Goal: Task Accomplishment & Management: Manage account settings

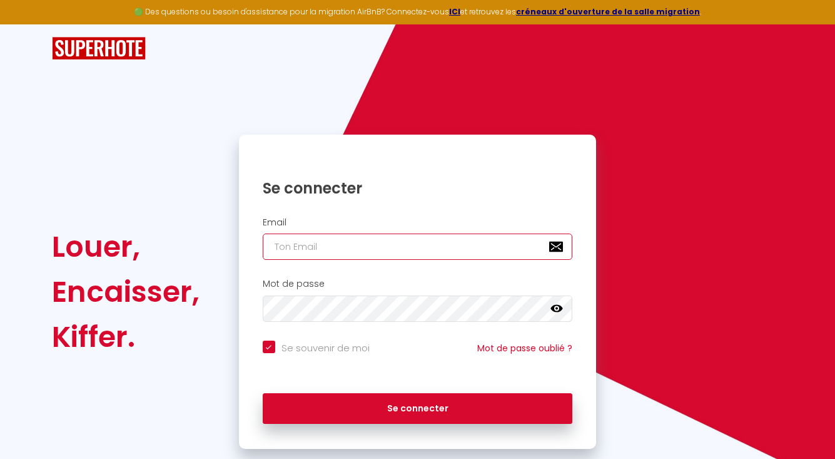
type input "[EMAIL_ADDRESS][DOMAIN_NAME]"
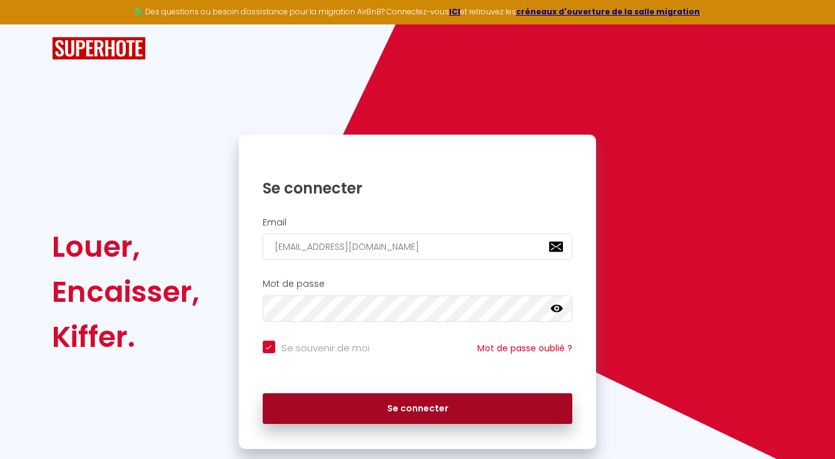
click at [304, 403] on button "Se connecter" at bounding box center [418, 408] width 310 height 31
checkbox input "true"
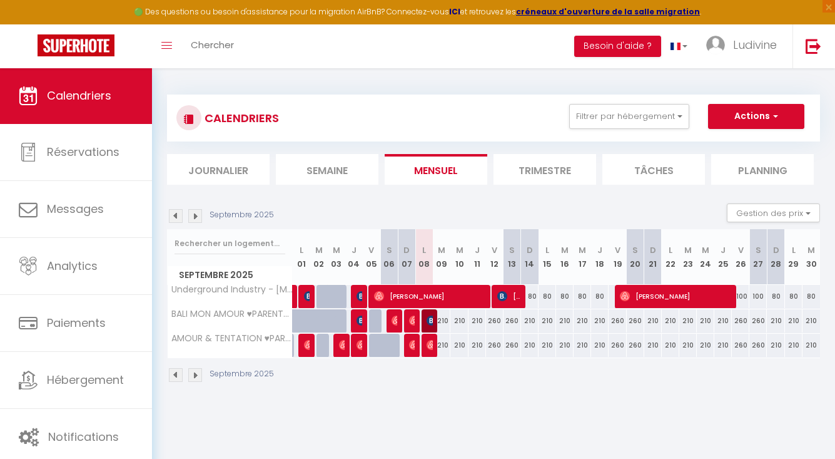
click at [460, 13] on strong "ICI" at bounding box center [454, 11] width 11 height 11
click at [729, 46] on link "Ludivine" at bounding box center [745, 46] width 96 height 44
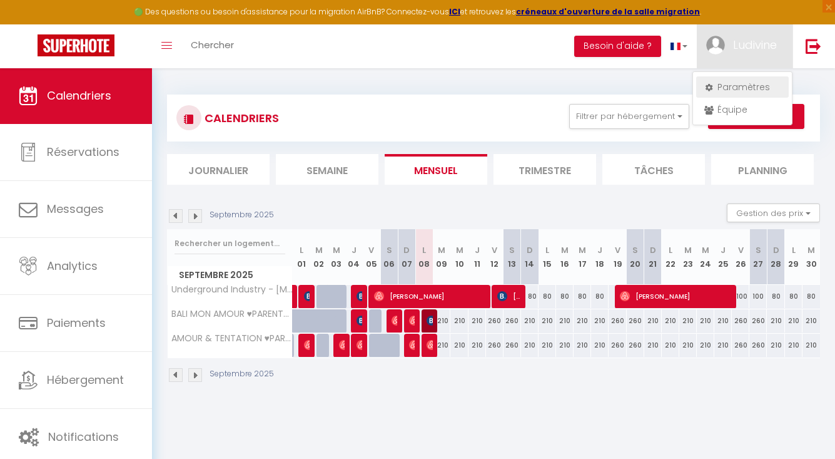
click at [744, 83] on link "Paramètres" at bounding box center [743, 86] width 93 height 21
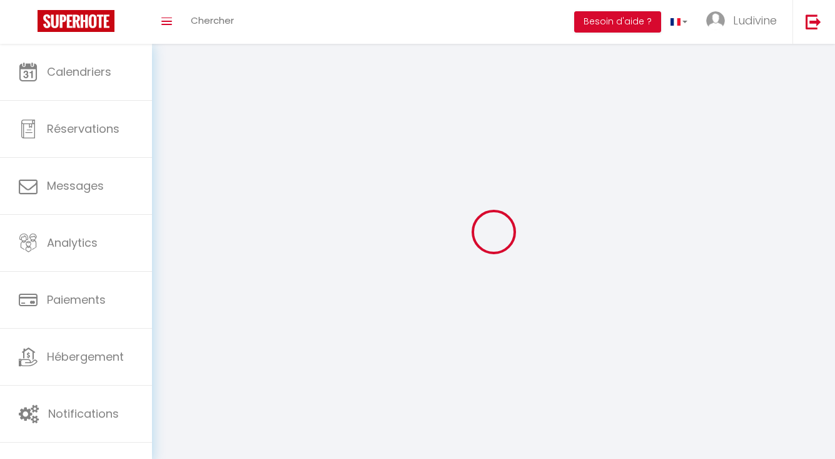
type input "Ludivine"
type input "Pietrus"
type input "0652415382"
type input "[STREET_ADDRESS]"
type input "91620"
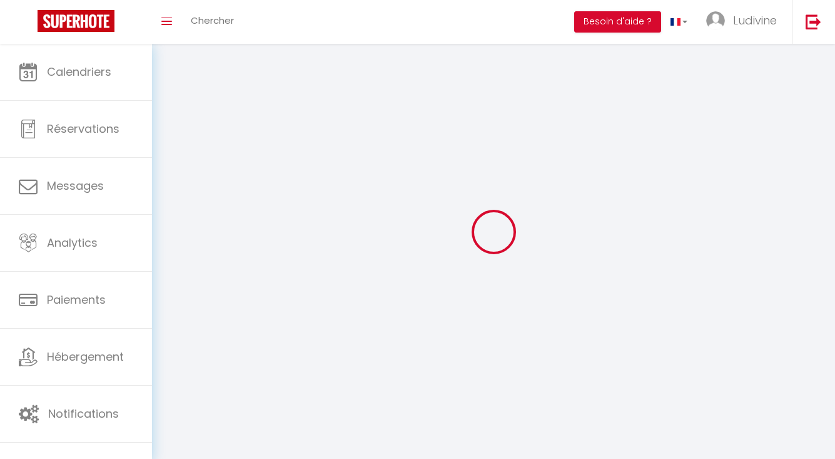
type input "LA VILLE DU BOIS"
type input "GRBoXdwAG7ZouEmx8b9nRj9xp"
type input "pkgEggFBsgdtpUVY4MH24Kf7E"
type input "[URL][DOMAIN_NAME]"
select select "1"
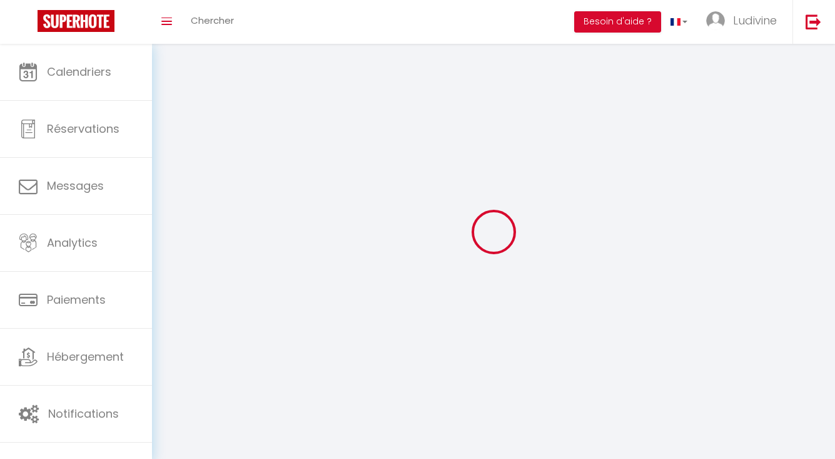
select select "28"
select select "fr"
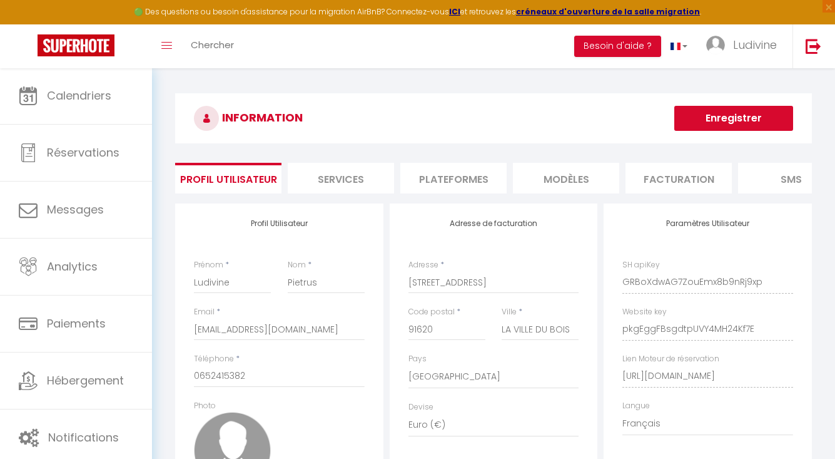
click at [442, 168] on li "Plateformes" at bounding box center [454, 178] width 106 height 31
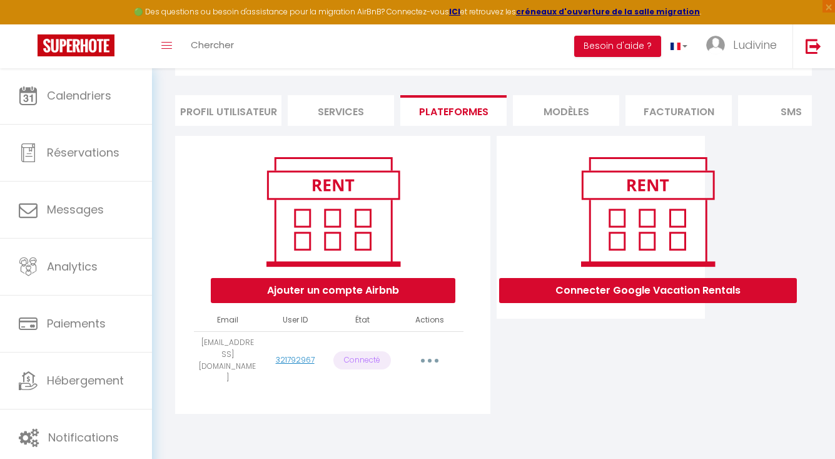
scroll to position [68, 0]
click at [434, 350] on button "button" at bounding box center [429, 360] width 35 height 20
click at [382, 423] on link "Reconnecter le compte" at bounding box center [374, 433] width 138 height 21
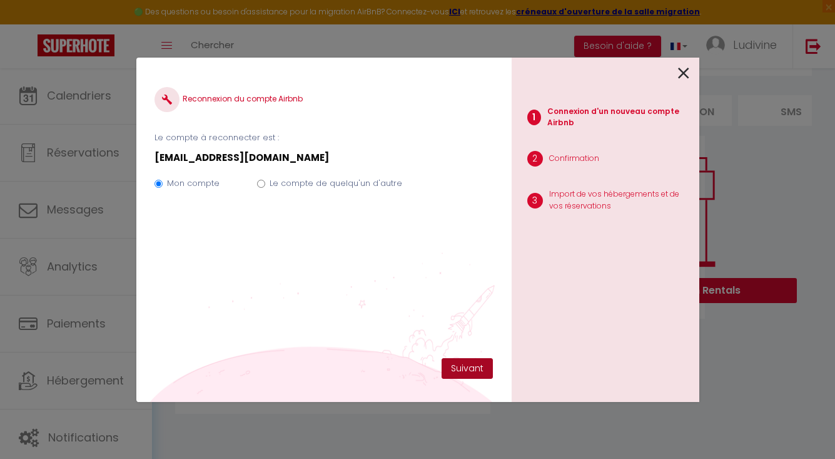
click at [473, 369] on button "Suivant" at bounding box center [467, 368] width 51 height 21
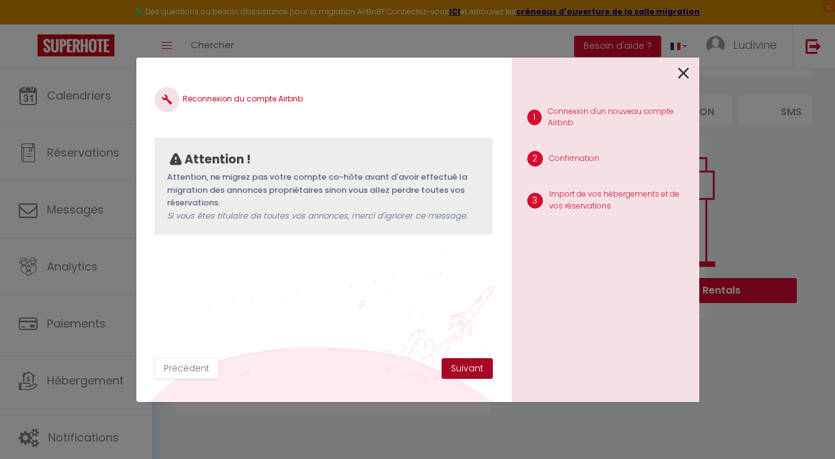
click at [469, 369] on button "Suivant" at bounding box center [467, 368] width 51 height 21
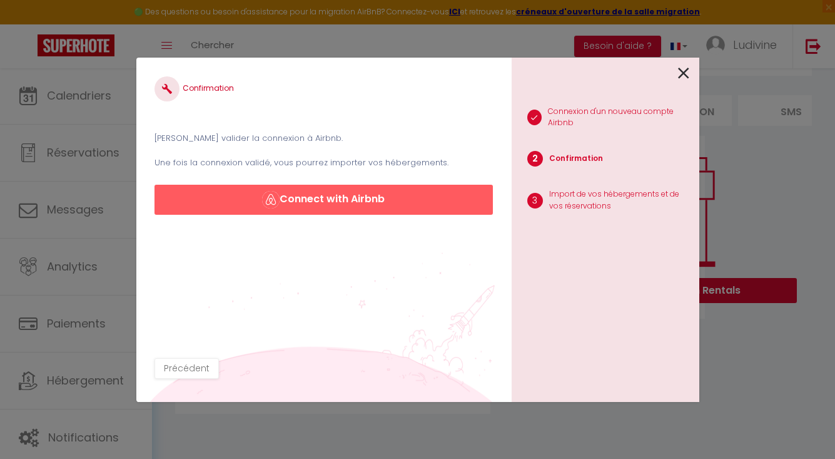
click at [330, 198] on button "Connect with Airbnb" at bounding box center [324, 200] width 338 height 30
click at [682, 73] on icon at bounding box center [683, 73] width 11 height 19
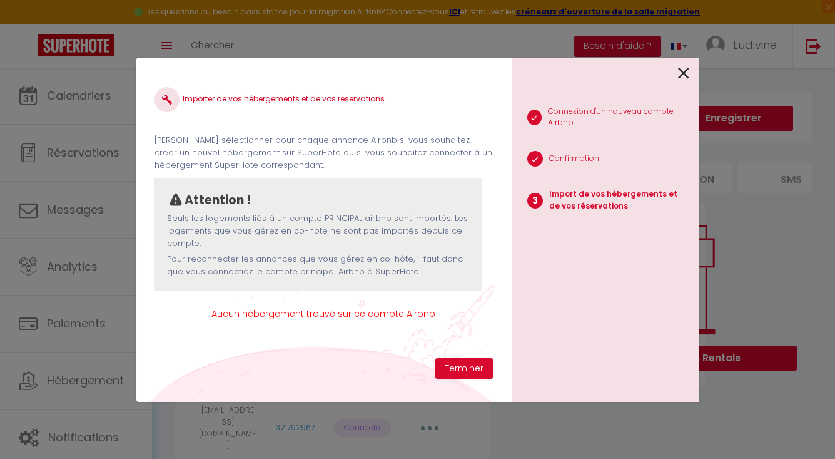
click at [435, 374] on div "Importer de vos hébergements et de vos réservations Veuillez sélectionner pour …" at bounding box center [323, 230] width 375 height 344
click at [459, 374] on button "Terminer" at bounding box center [465, 368] width 58 height 21
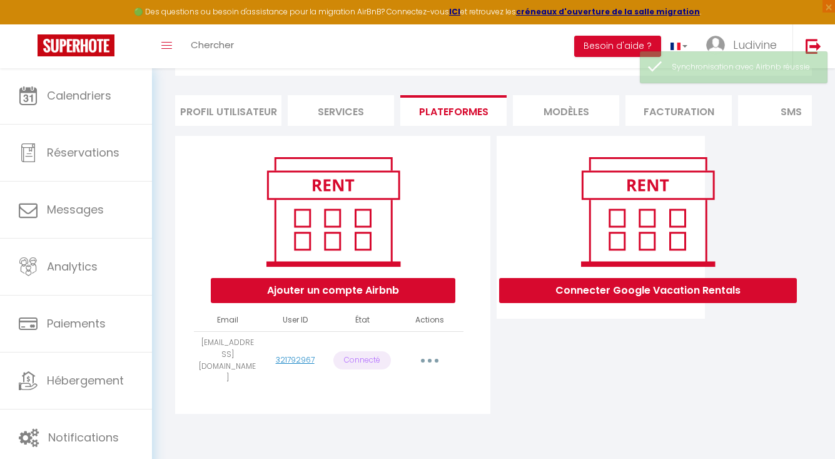
scroll to position [68, 0]
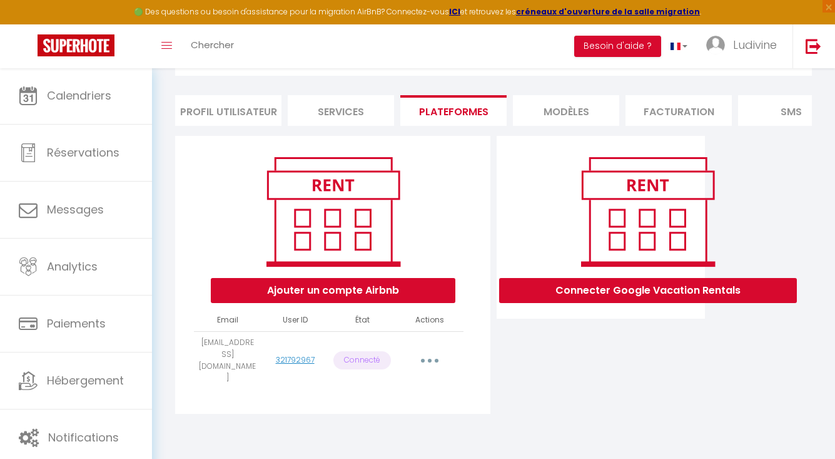
click at [432, 350] on button "button" at bounding box center [429, 360] width 35 height 20
click at [375, 423] on link "Reconnecter le compte" at bounding box center [374, 433] width 138 height 21
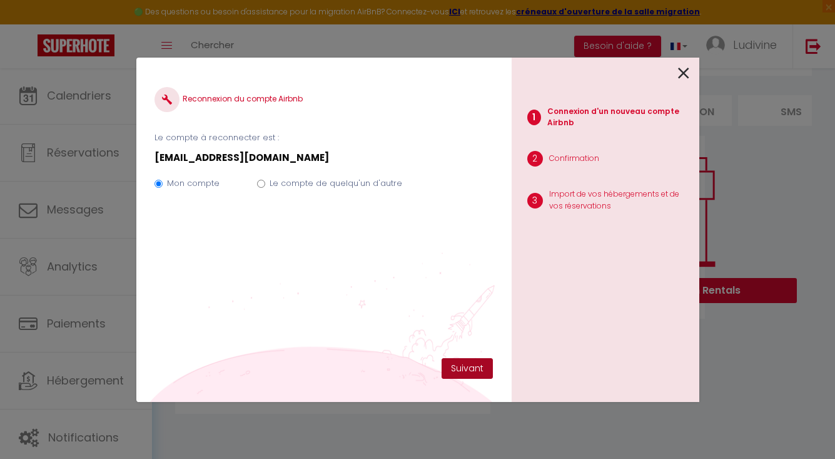
click at [466, 367] on button "Suivant" at bounding box center [467, 368] width 51 height 21
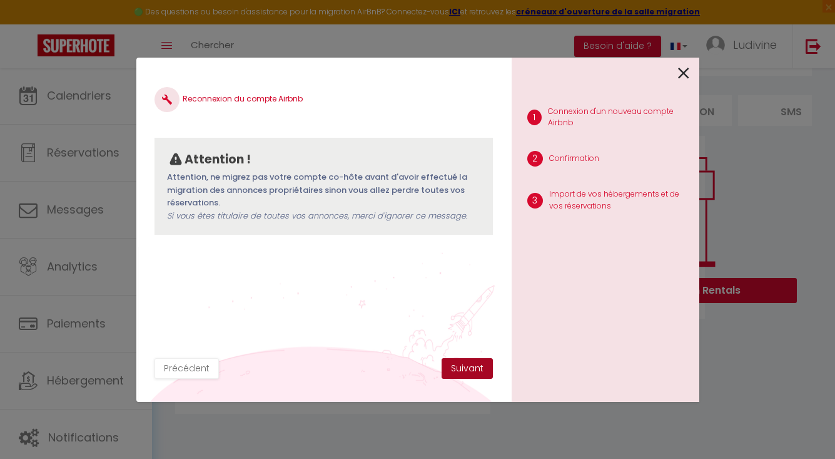
click at [471, 367] on button "Suivant" at bounding box center [467, 368] width 51 height 21
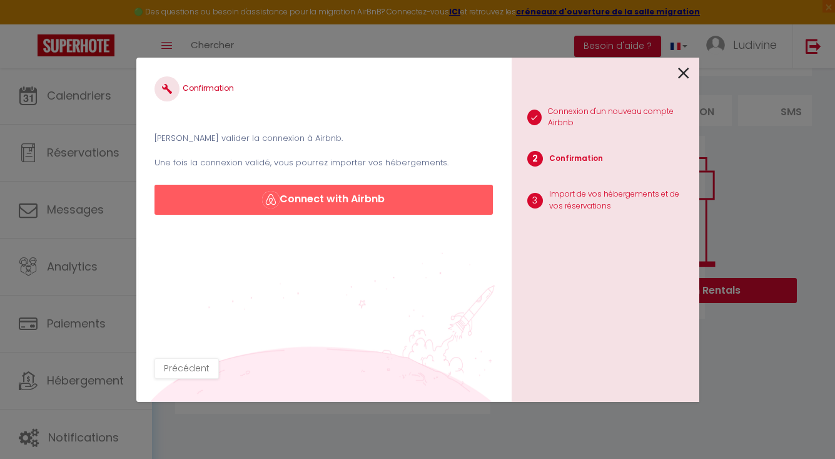
click at [339, 183] on div "Confirmation Veuillez valider la connexion à Airbnb. Une fois la connexion vali…" at bounding box center [324, 145] width 338 height 139
click at [333, 201] on button "Connect with Airbnb" at bounding box center [324, 200] width 338 height 30
click at [682, 77] on icon at bounding box center [683, 73] width 11 height 19
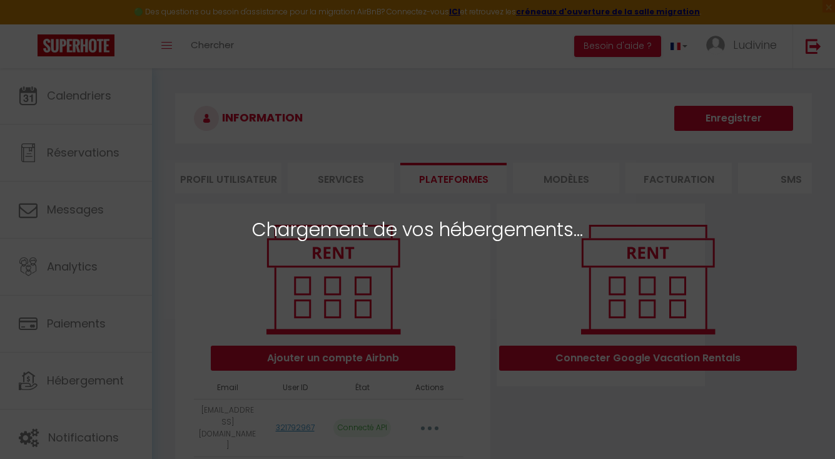
select select "5042"
select select "5043"
select select "5041"
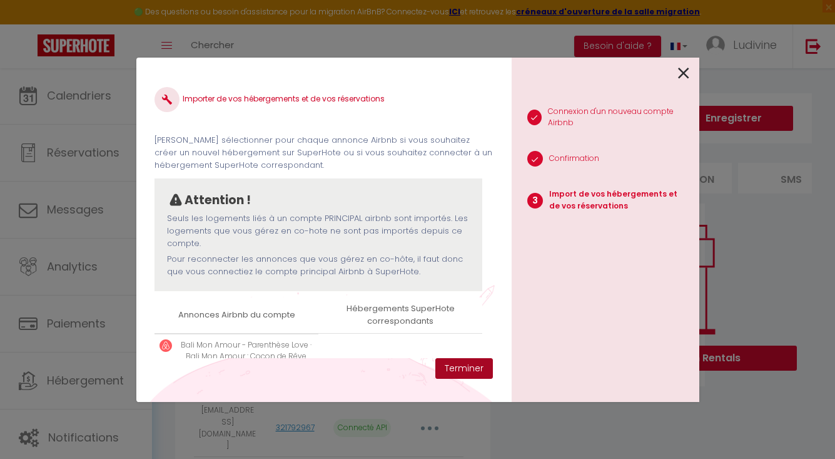
click at [468, 372] on button "Terminer" at bounding box center [465, 368] width 58 height 21
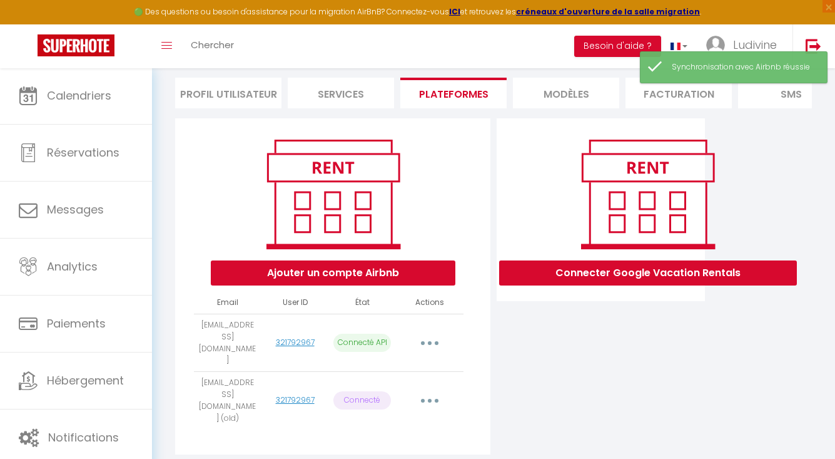
scroll to position [84, 0]
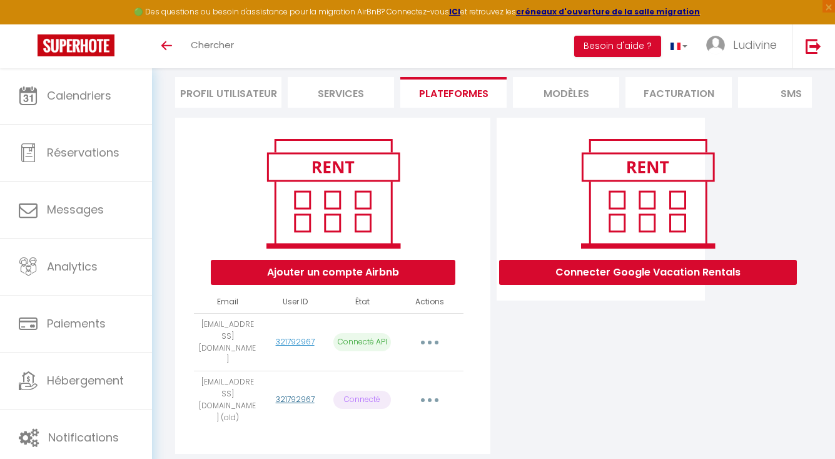
scroll to position [84, 0]
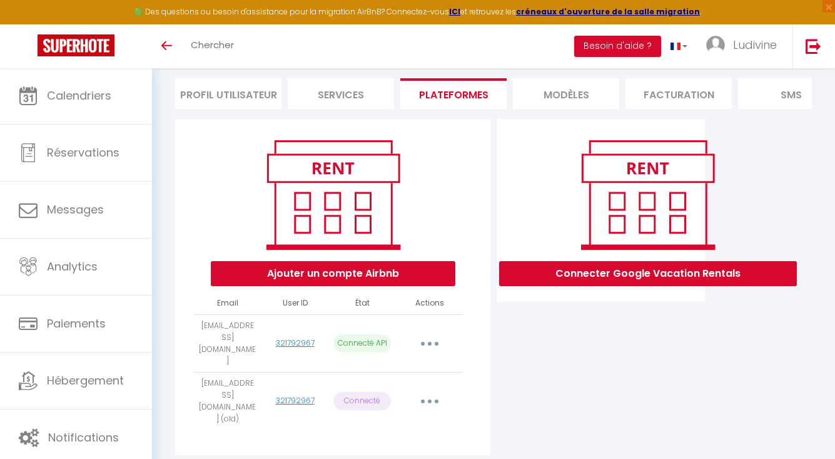
click at [431, 391] on button "button" at bounding box center [429, 401] width 35 height 20
click at [583, 374] on div "Connecter Google Vacation Rentals" at bounding box center [601, 291] width 215 height 344
click at [433, 334] on button "button" at bounding box center [429, 344] width 35 height 20
click at [578, 377] on div "Connecter Google Vacation Rentals" at bounding box center [601, 291] width 215 height 344
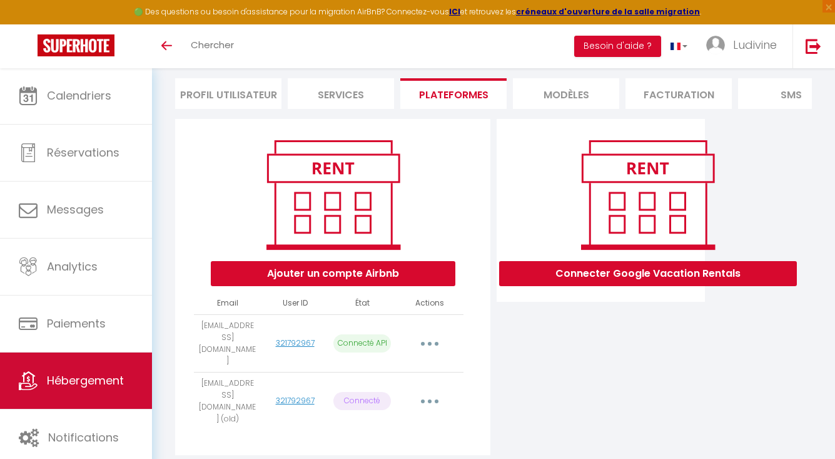
click at [71, 389] on link "Hébergement" at bounding box center [76, 380] width 152 height 56
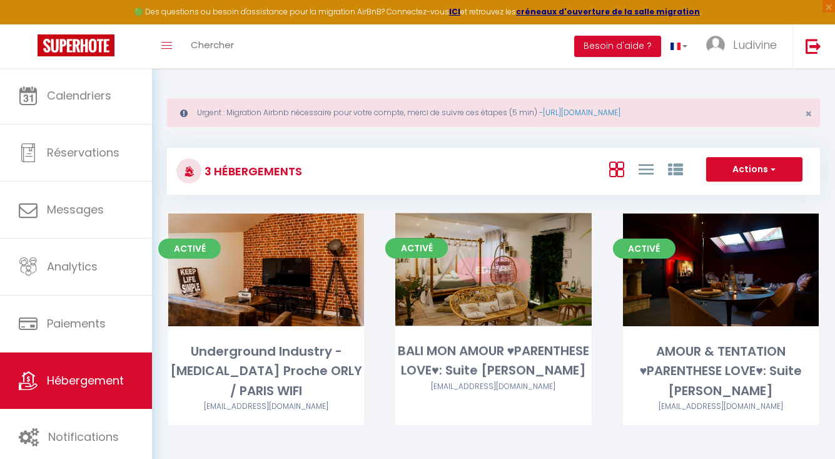
click at [510, 266] on link "Editer" at bounding box center [493, 269] width 75 height 25
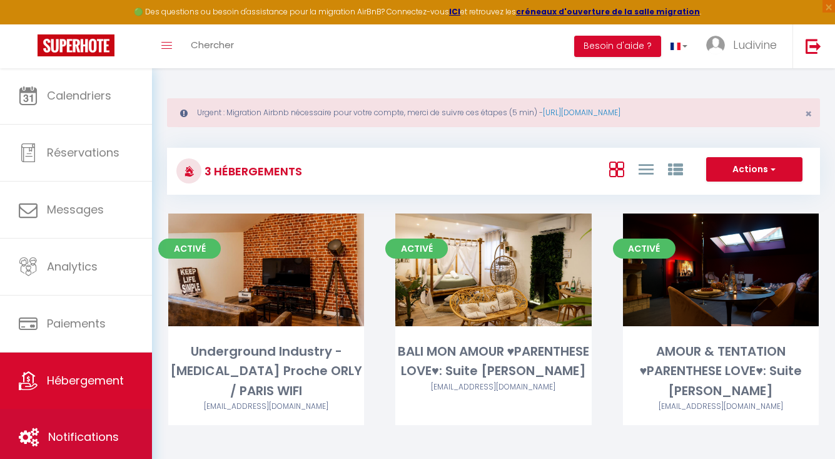
click at [46, 438] on link "Notifications" at bounding box center [76, 437] width 152 height 56
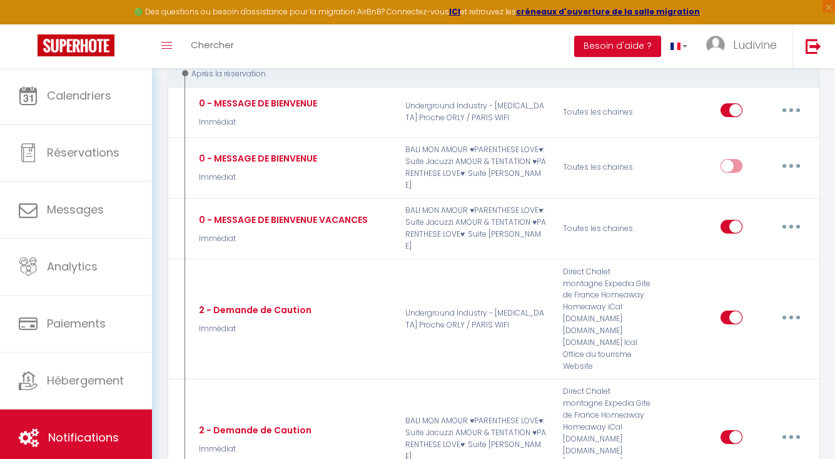
scroll to position [212, 0]
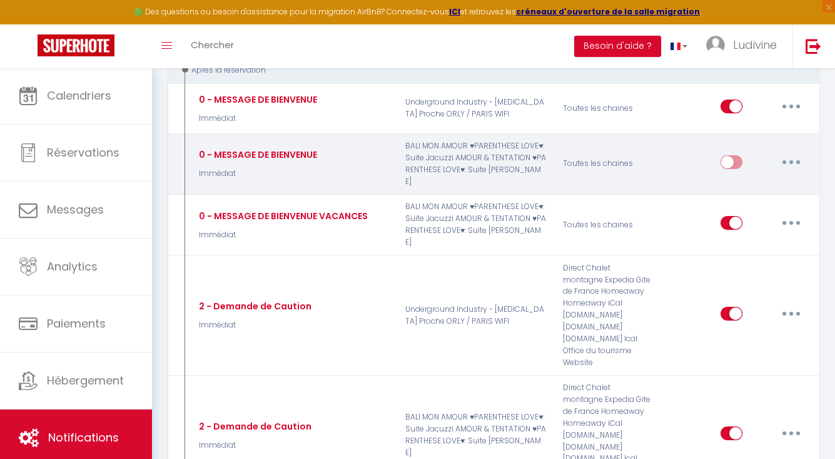
click at [728, 155] on input "checkbox" at bounding box center [732, 164] width 22 height 19
checkbox input "true"
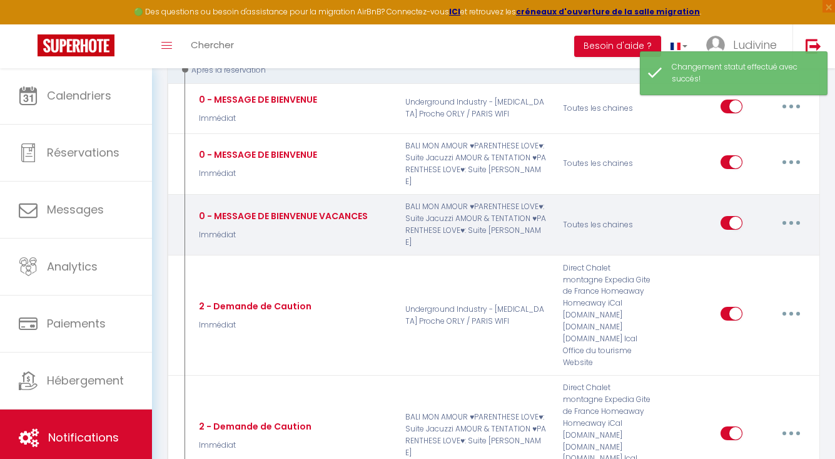
click at [731, 216] on input "checkbox" at bounding box center [732, 225] width 22 height 19
checkbox input "false"
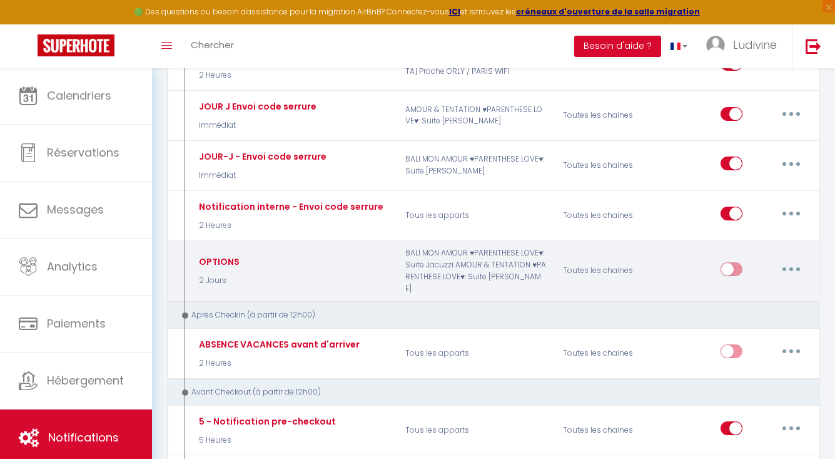
scroll to position [1556, 0]
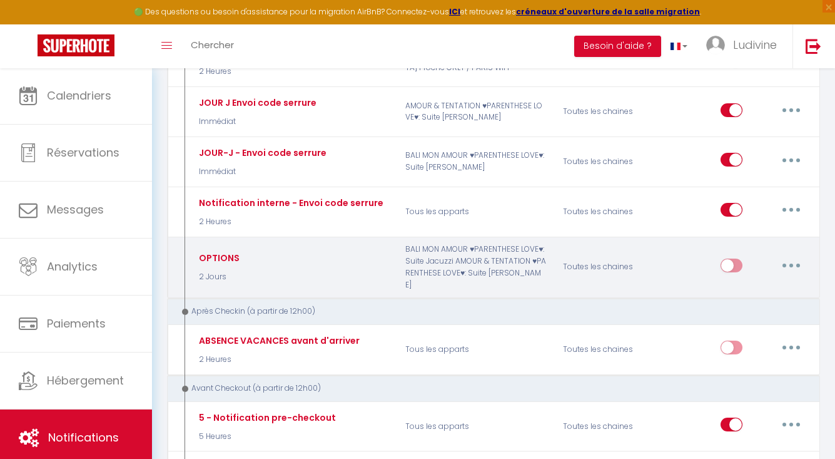
click at [729, 258] on input "checkbox" at bounding box center [732, 267] width 22 height 19
checkbox input "true"
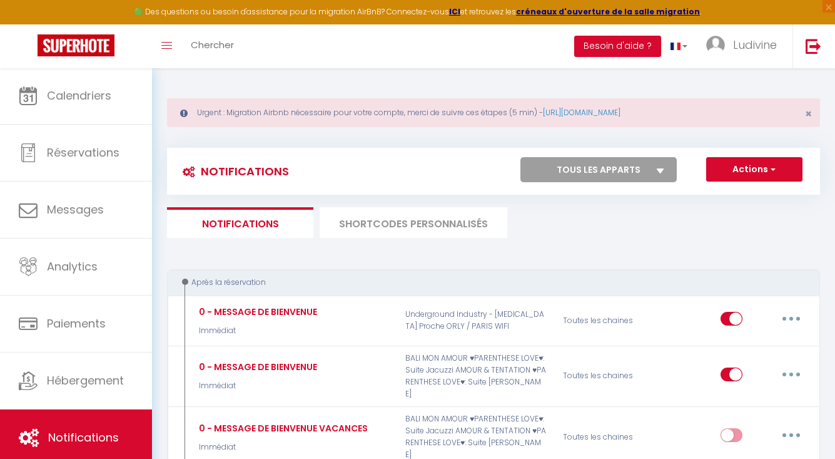
scroll to position [0, 0]
click at [749, 176] on button "Actions" at bounding box center [755, 169] width 96 height 25
click at [749, 173] on button "Actions" at bounding box center [755, 169] width 96 height 25
click at [479, 220] on li "SHORTCODES PERSONNALISÉS" at bounding box center [414, 222] width 188 height 31
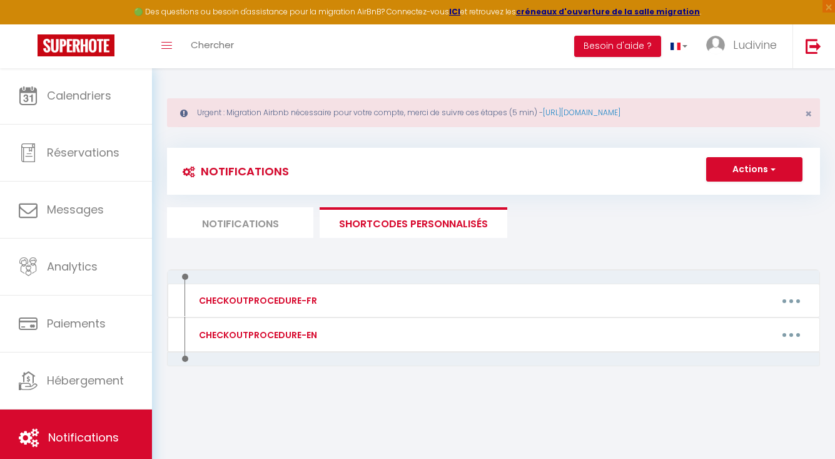
click at [263, 207] on li "Notifications" at bounding box center [240, 222] width 146 height 31
